Goal: Register for event/course

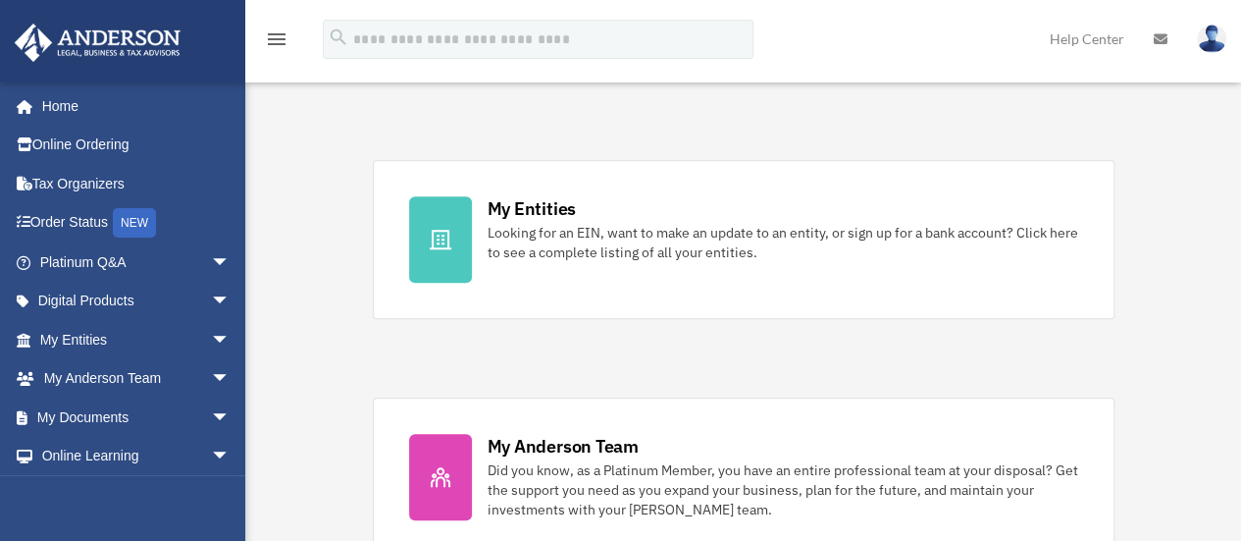
scroll to position [544, 0]
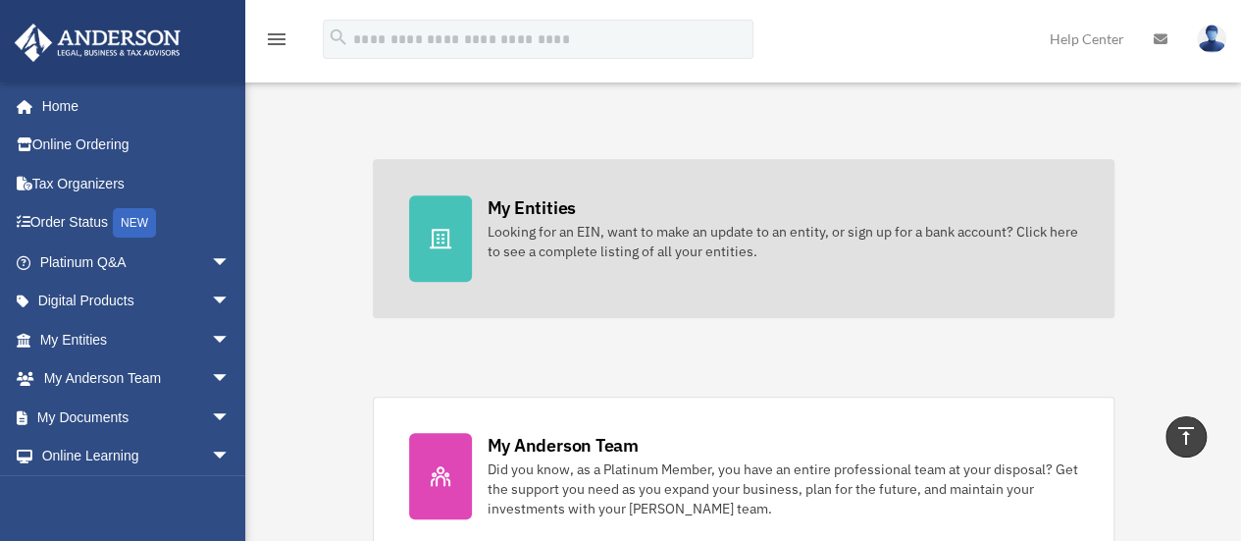
click at [454, 215] on div at bounding box center [440, 238] width 63 height 86
click at [442, 229] on icon at bounding box center [441, 239] width 22 height 20
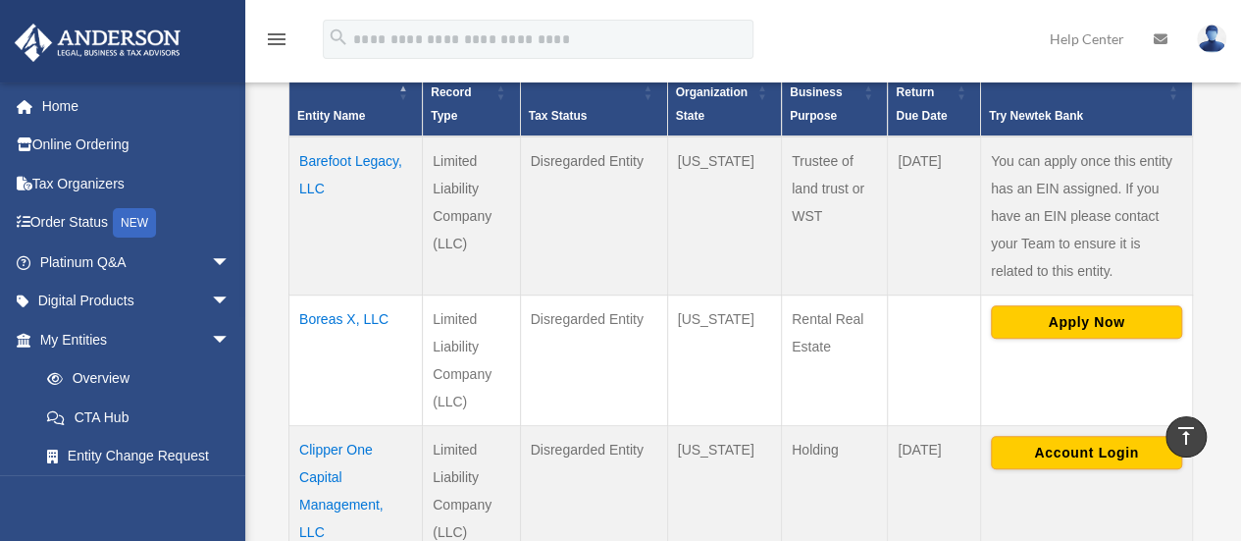
scroll to position [467, 0]
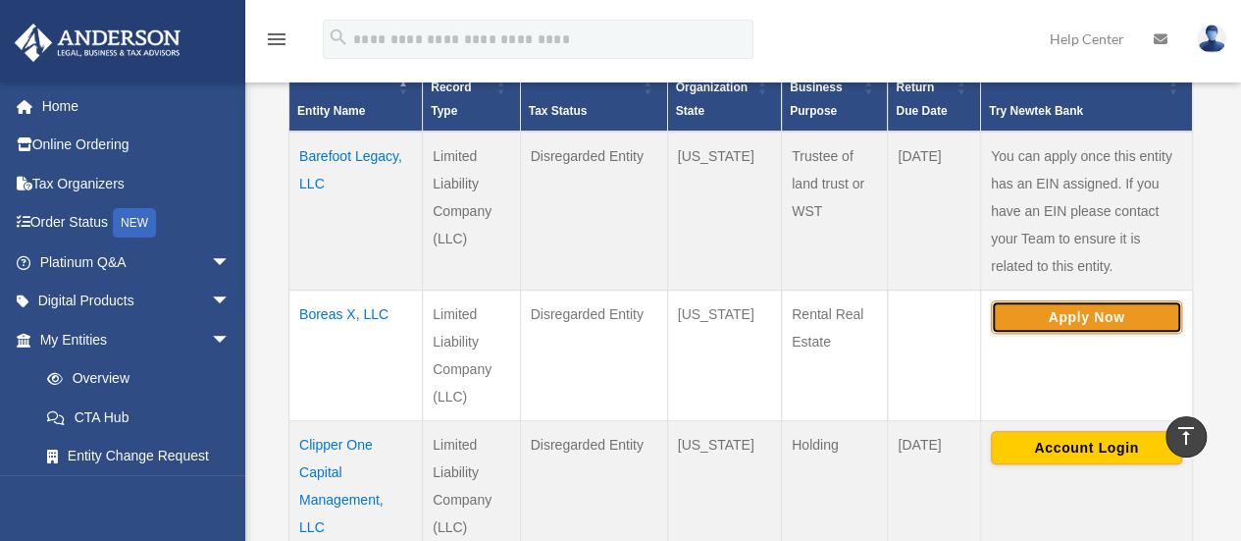
click at [1075, 316] on button "Apply Now" at bounding box center [1086, 316] width 191 height 33
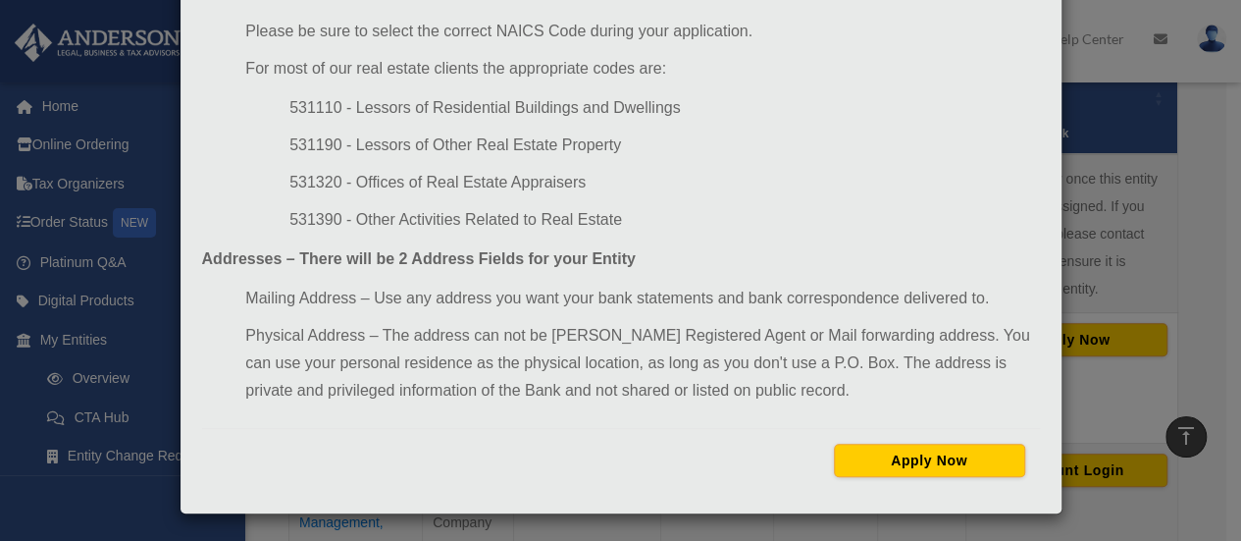
scroll to position [357, 0]
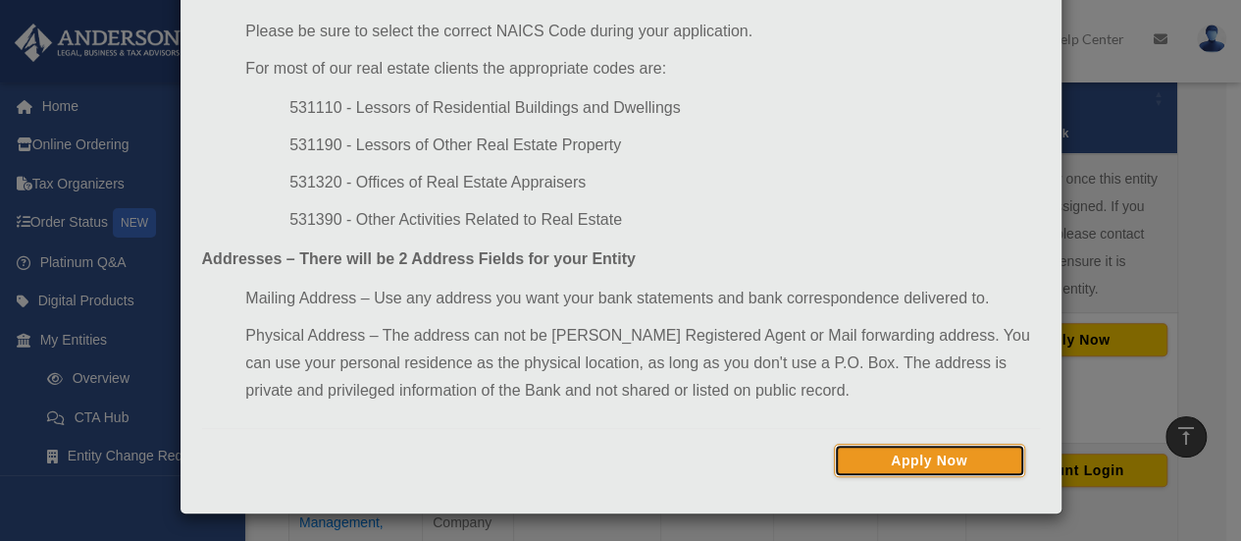
click at [889, 460] on button "Apply Now" at bounding box center [929, 460] width 191 height 33
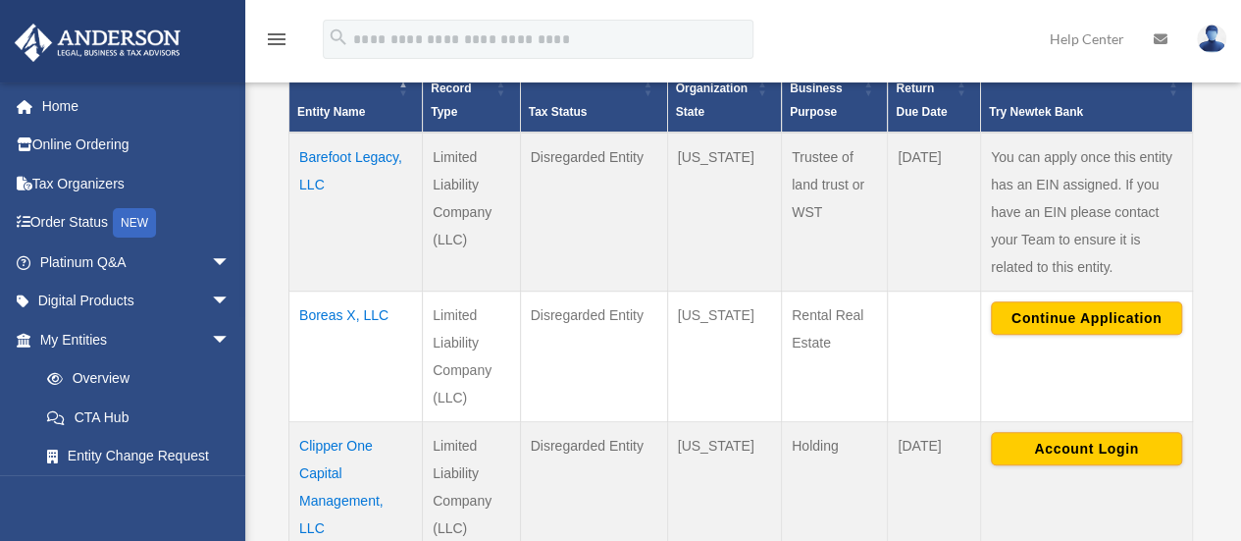
scroll to position [466, 0]
click at [351, 314] on td "Boreas X, LLC" at bounding box center [356, 355] width 133 height 131
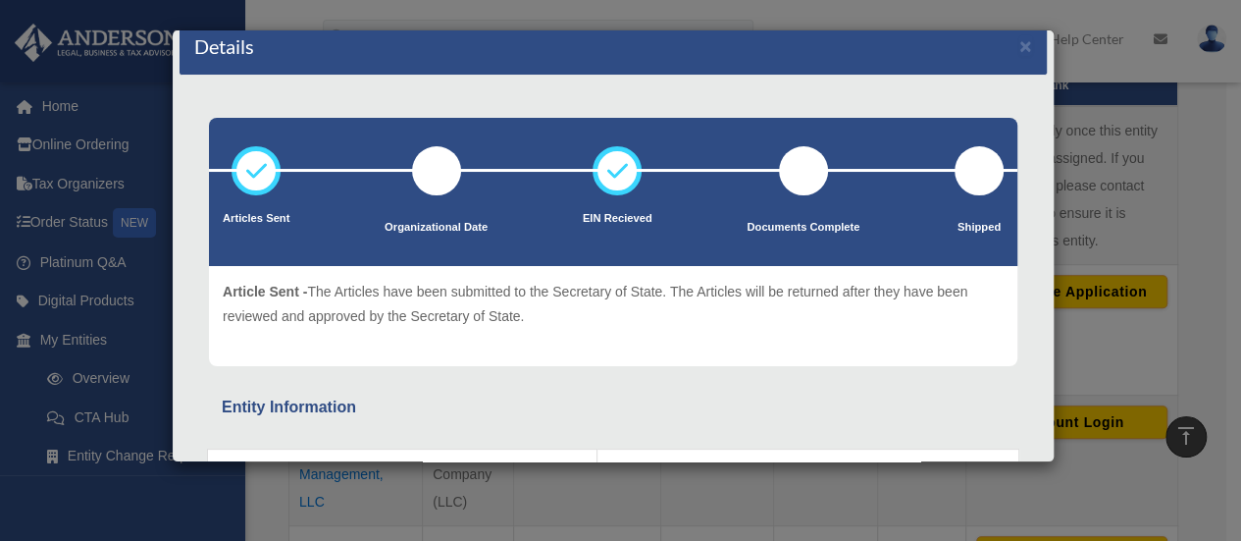
scroll to position [0, 0]
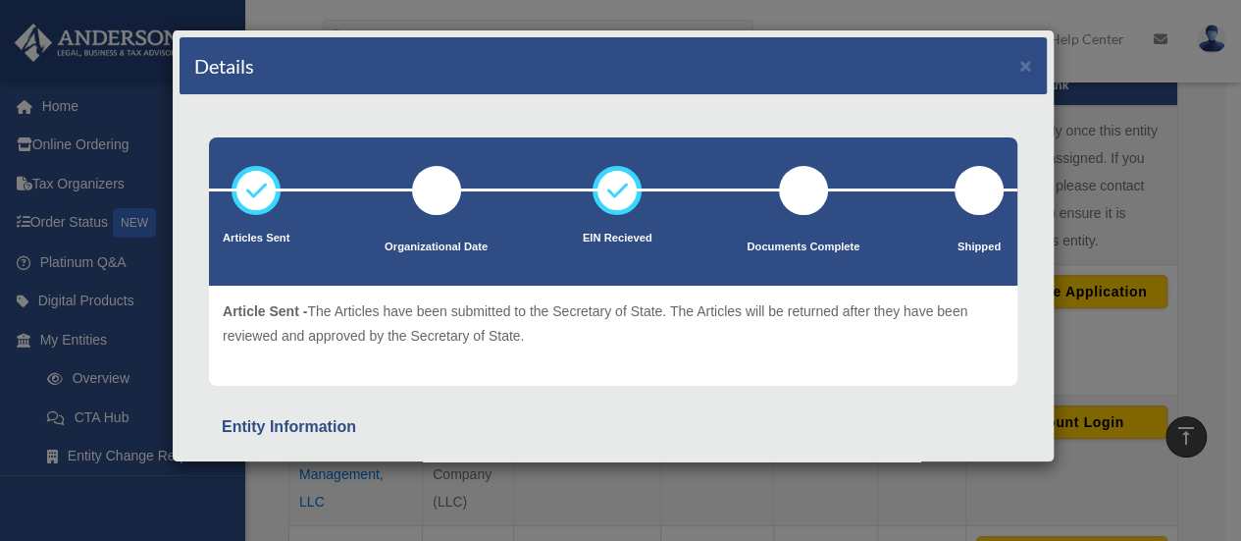
click at [1132, 311] on div "Details × Articles Sent Organizational Date" at bounding box center [620, 270] width 1241 height 541
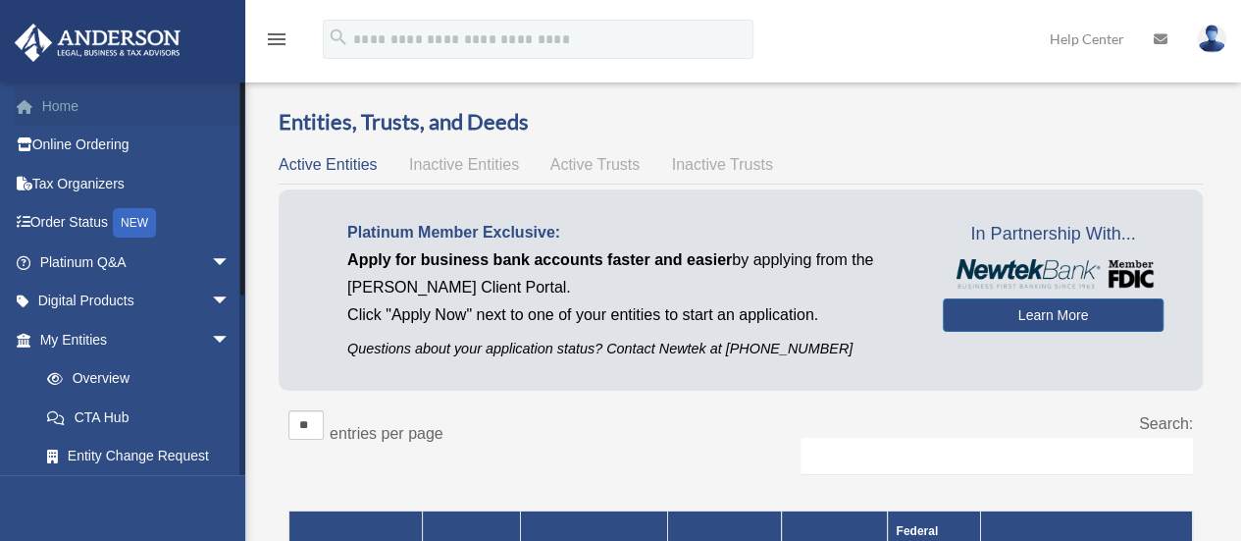
click at [50, 99] on link "Home" at bounding box center [137, 105] width 246 height 39
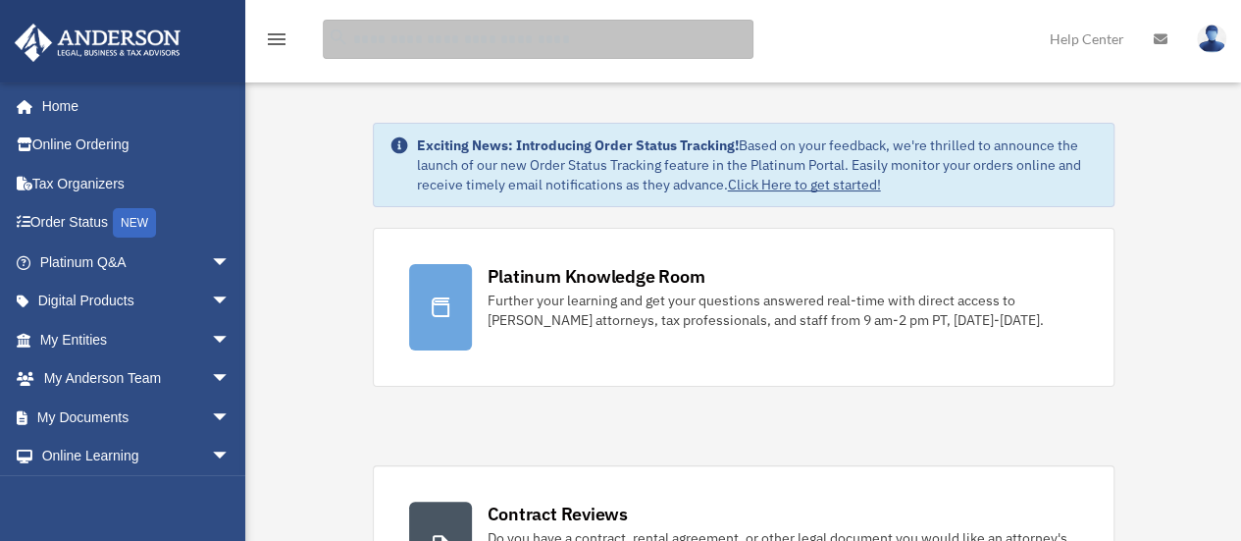
click at [531, 42] on input "search" at bounding box center [538, 39] width 431 height 39
type input "******"
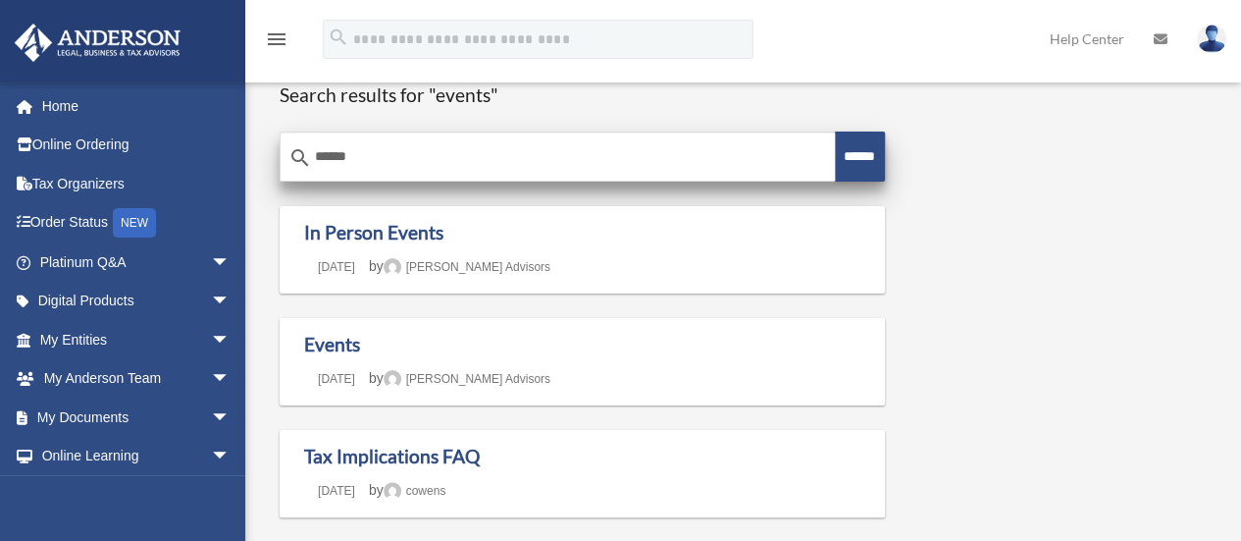
click at [361, 170] on input "******" at bounding box center [558, 156] width 554 height 47
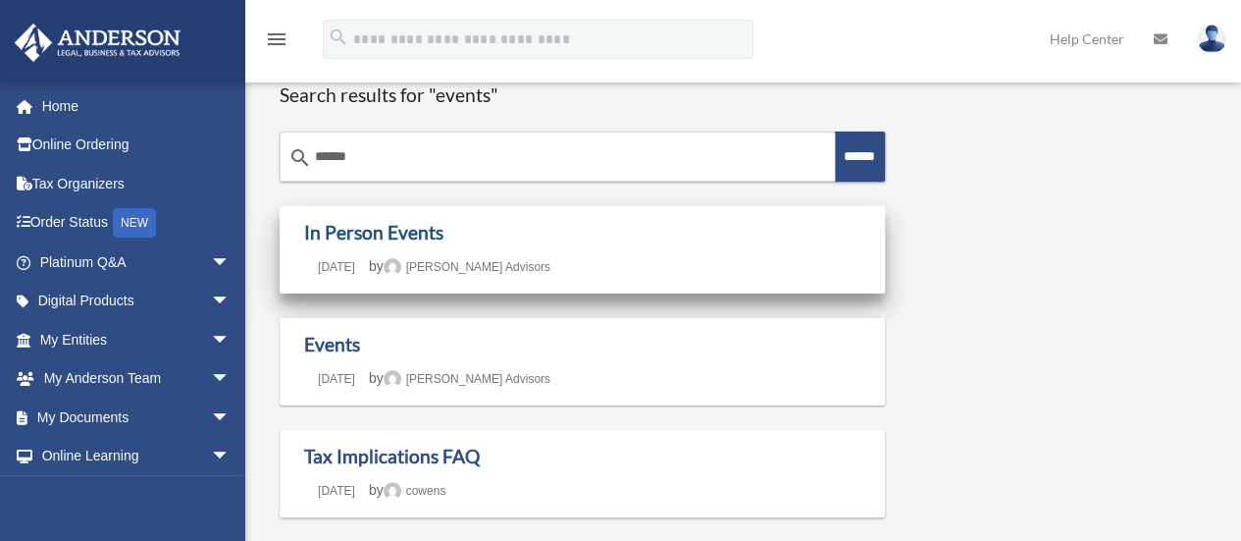
click at [361, 228] on link "In Person Events" at bounding box center [373, 232] width 139 height 23
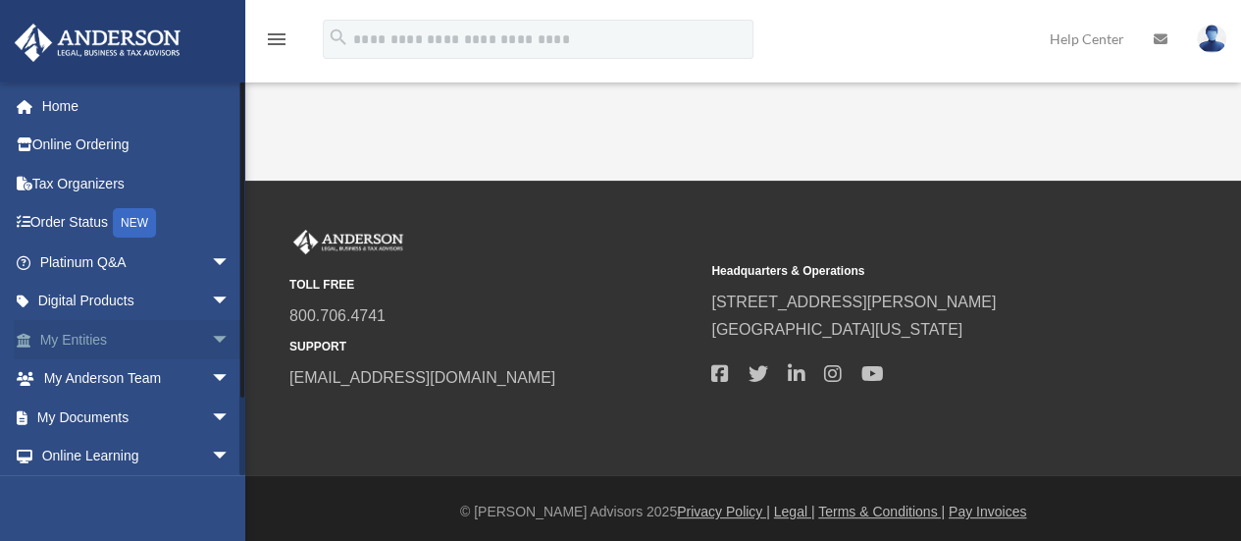
scroll to position [81, 0]
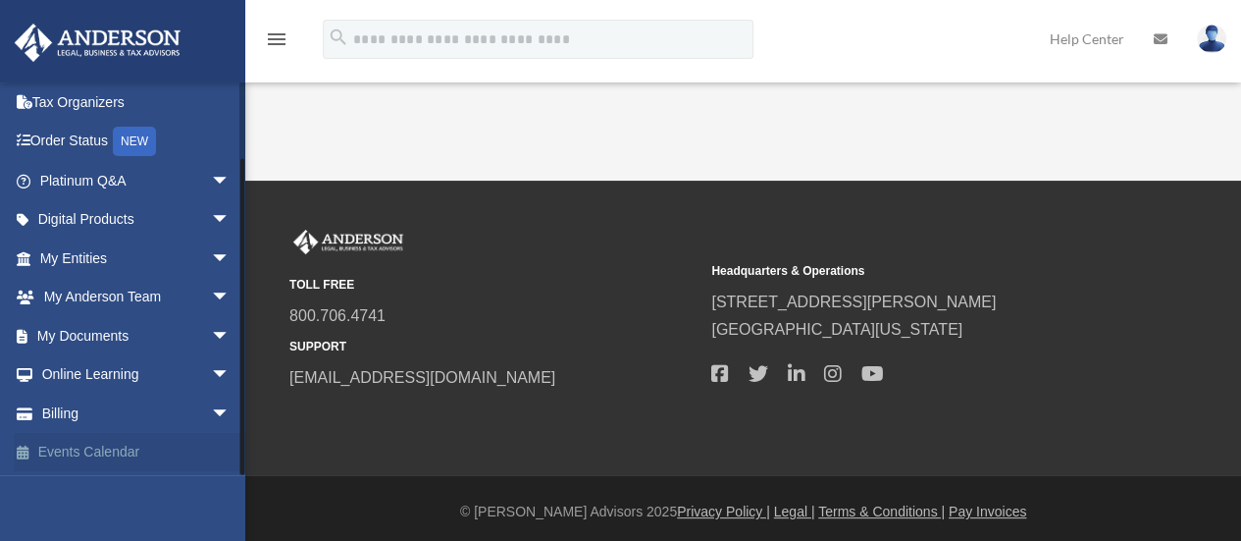
click at [73, 448] on link "Events Calendar" at bounding box center [137, 452] width 246 height 39
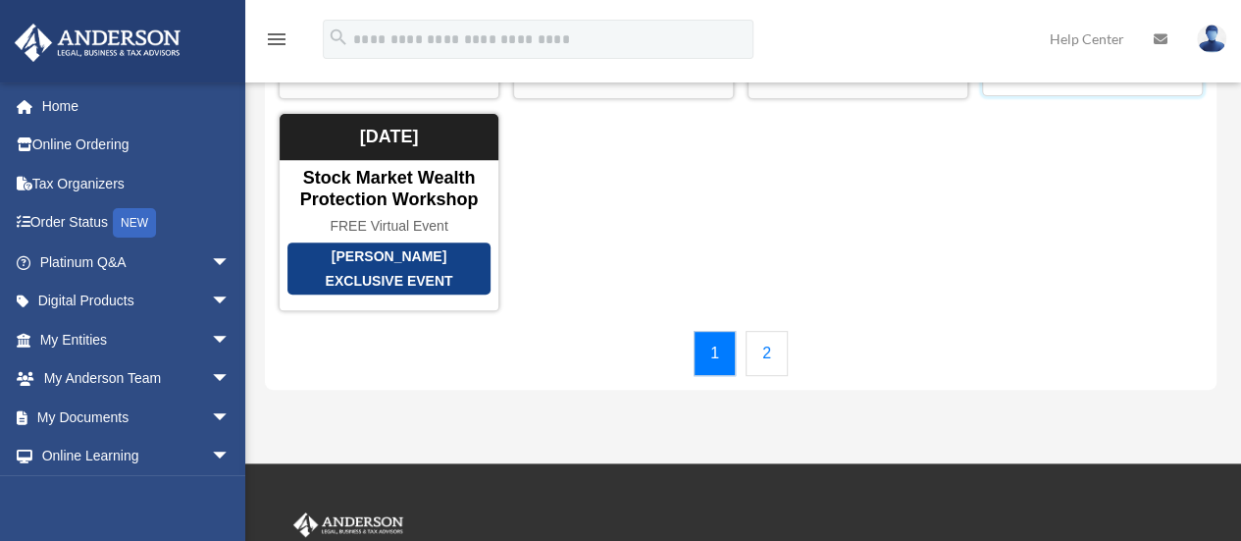
scroll to position [328, 0]
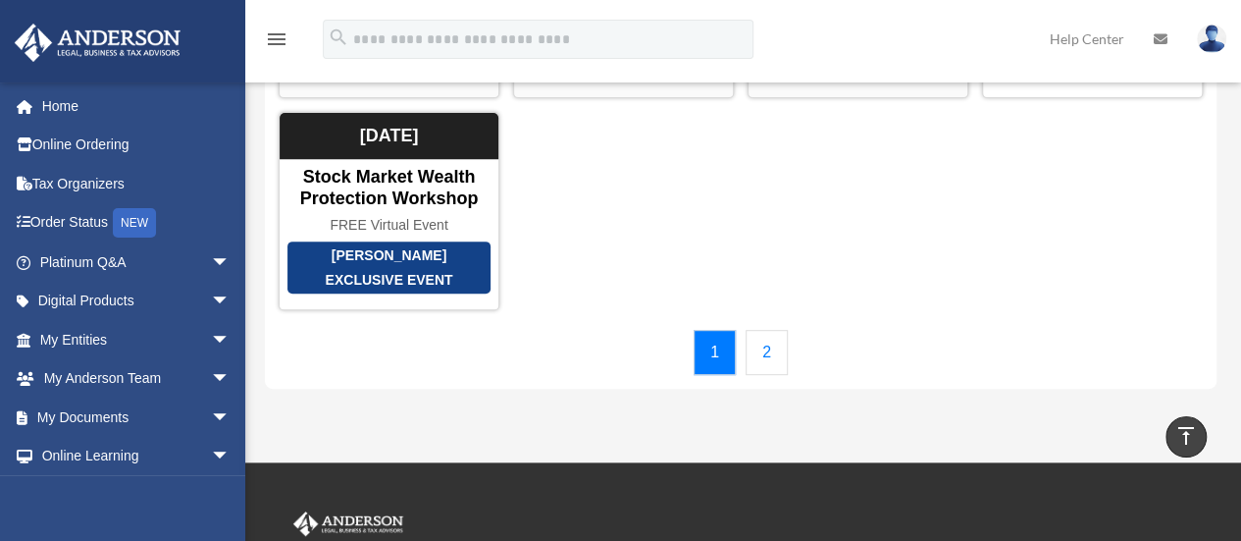
click at [758, 363] on link "2" at bounding box center [767, 352] width 42 height 45
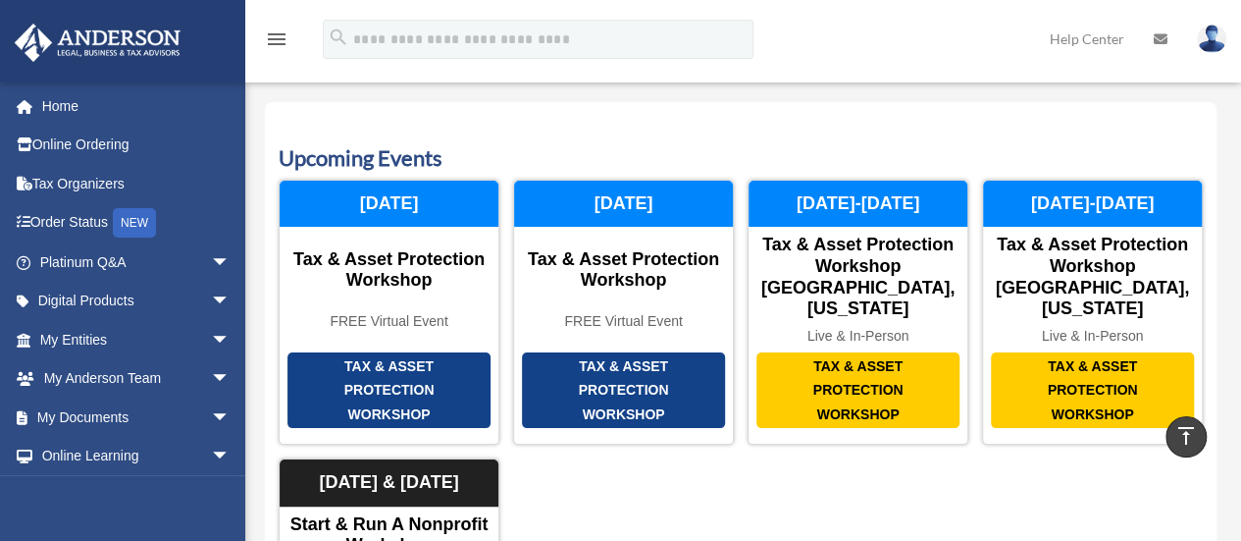
scroll to position [0, 0]
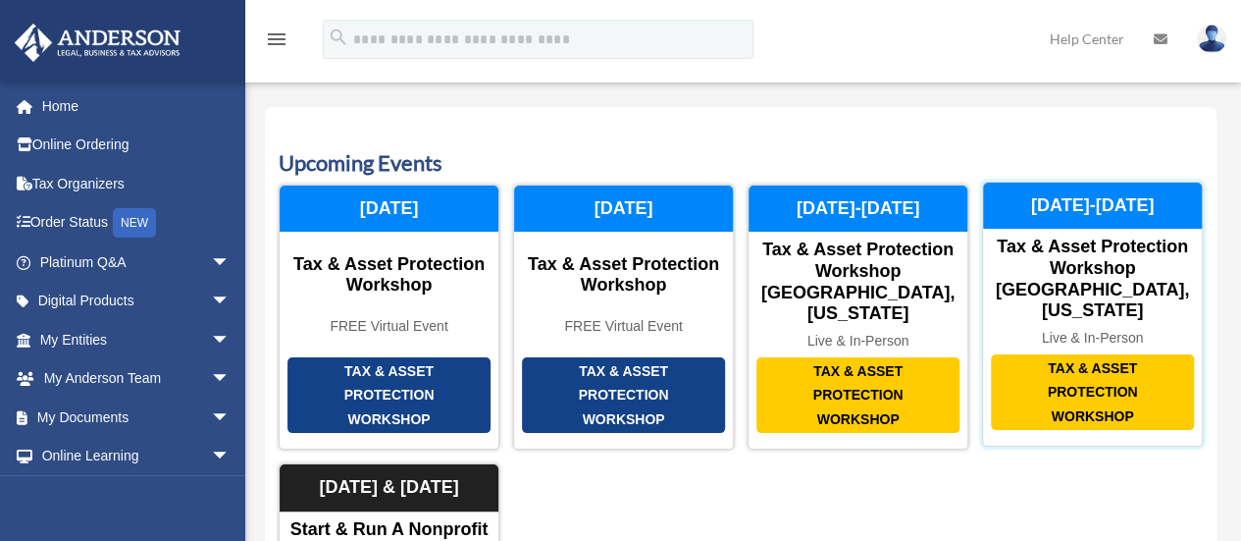
click at [1107, 277] on div "Tax & Asset Protection Workshop [GEOGRAPHIC_DATA], [US_STATE]" at bounding box center [1092, 279] width 219 height 84
